Goal: Task Accomplishment & Management: Use online tool/utility

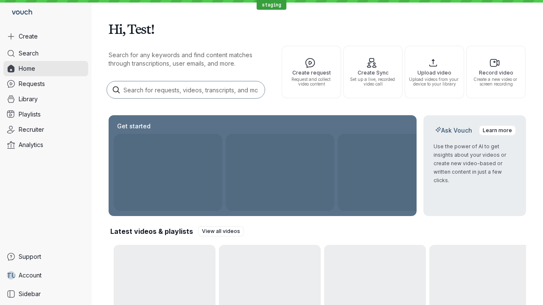
click at [46, 36] on button "Create" at bounding box center [45, 36] width 85 height 15
